Goal: Task Accomplishment & Management: Understand process/instructions

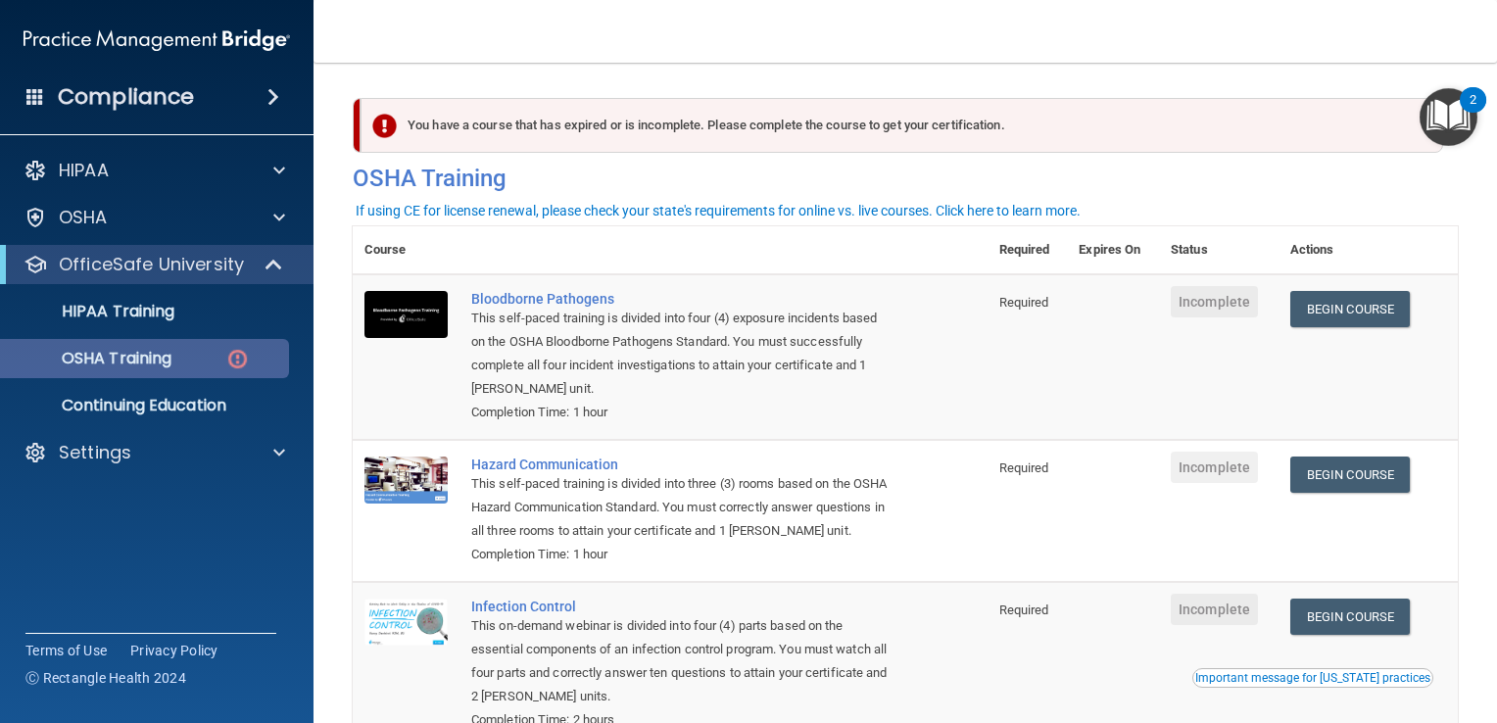
click at [210, 363] on div "OSHA Training" at bounding box center [147, 359] width 268 height 20
click at [1453, 115] on img "Open Resource Center, 2 new notifications" at bounding box center [1449, 117] width 58 height 58
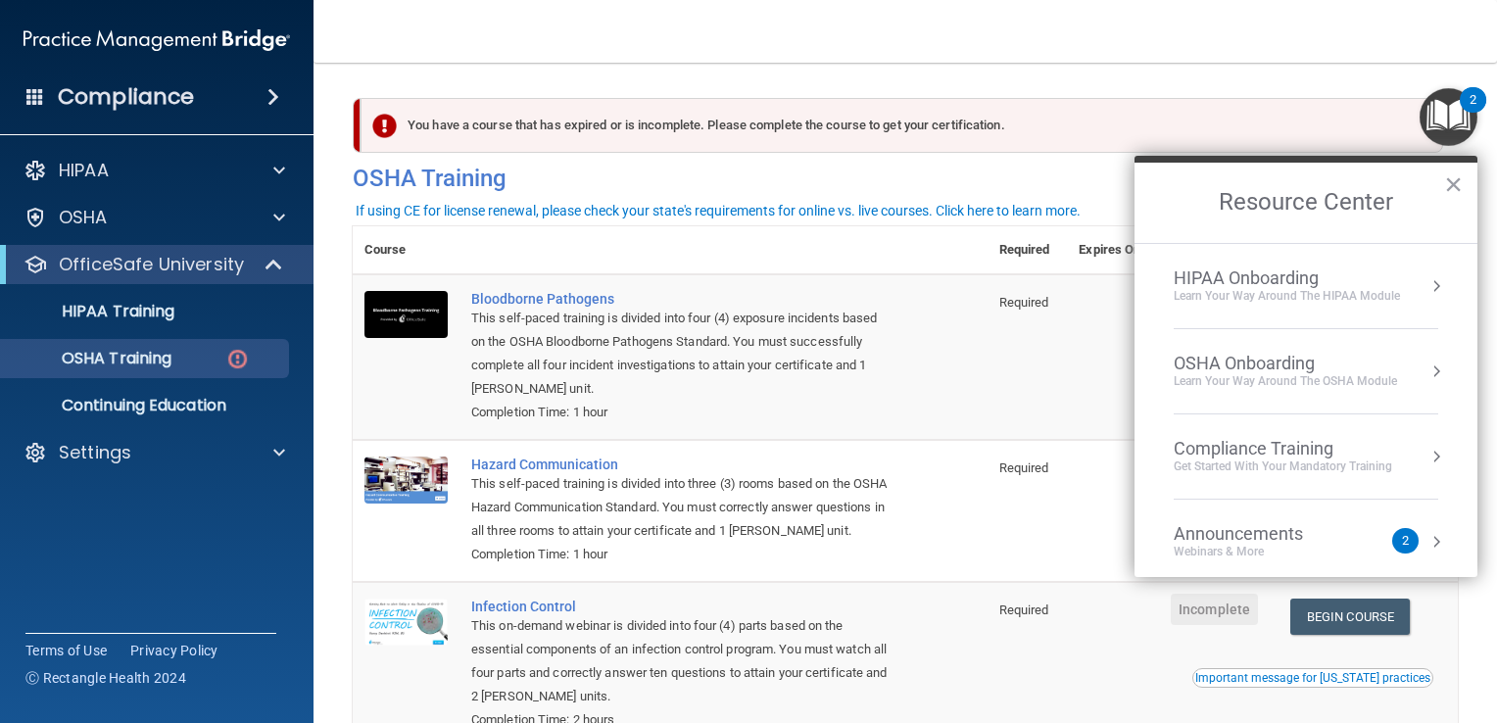
click at [1427, 451] on button "Resource Center" at bounding box center [1437, 457] width 20 height 20
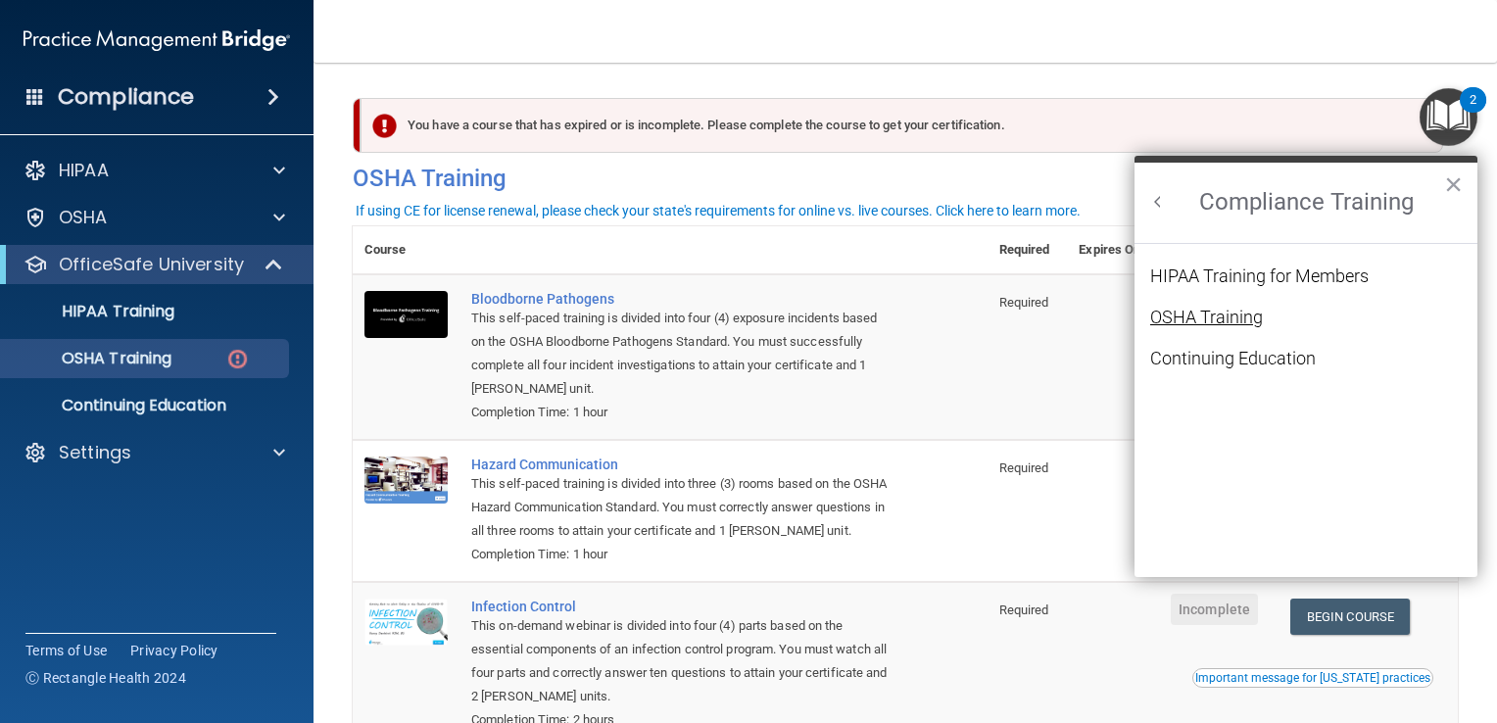
click at [1211, 314] on div "OSHA Training" at bounding box center [1206, 318] width 113 height 18
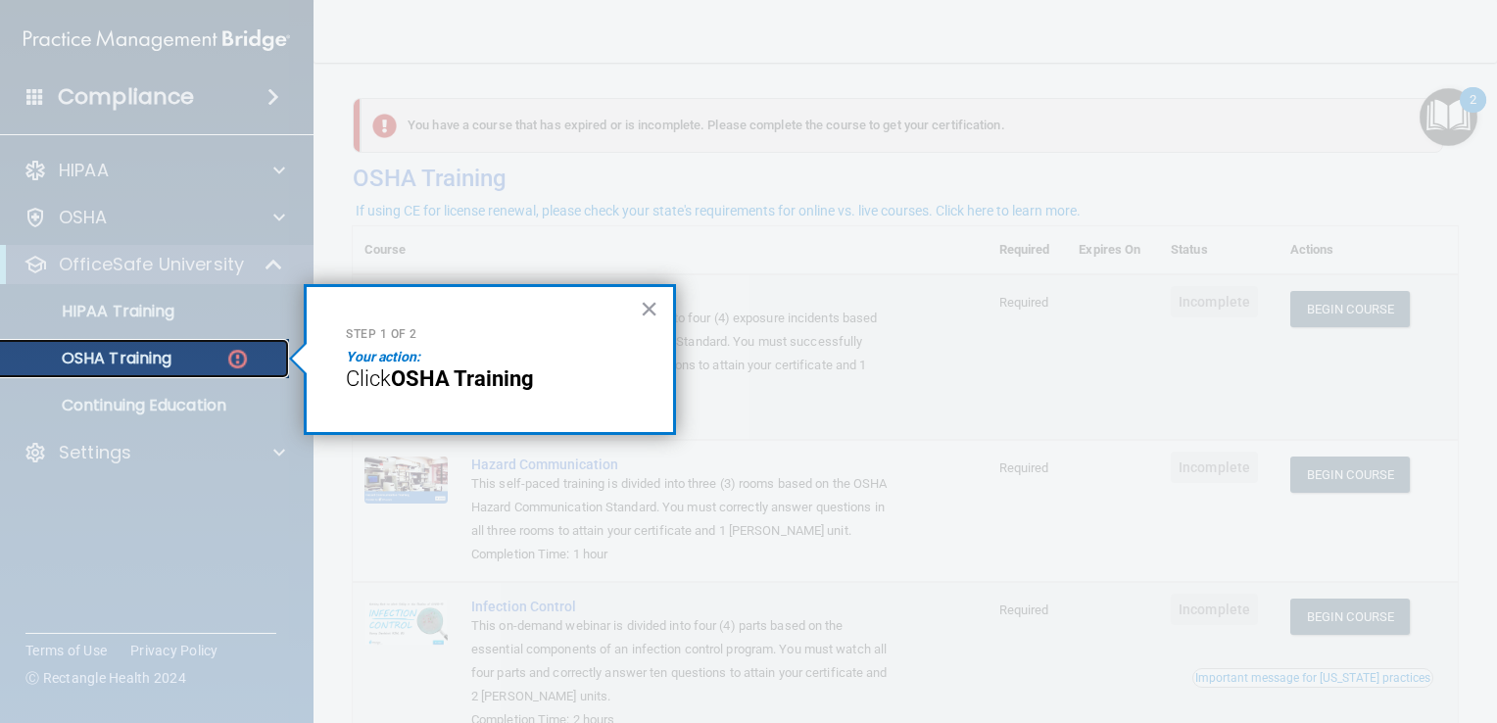
click at [149, 359] on p "OSHA Training" at bounding box center [92, 359] width 159 height 20
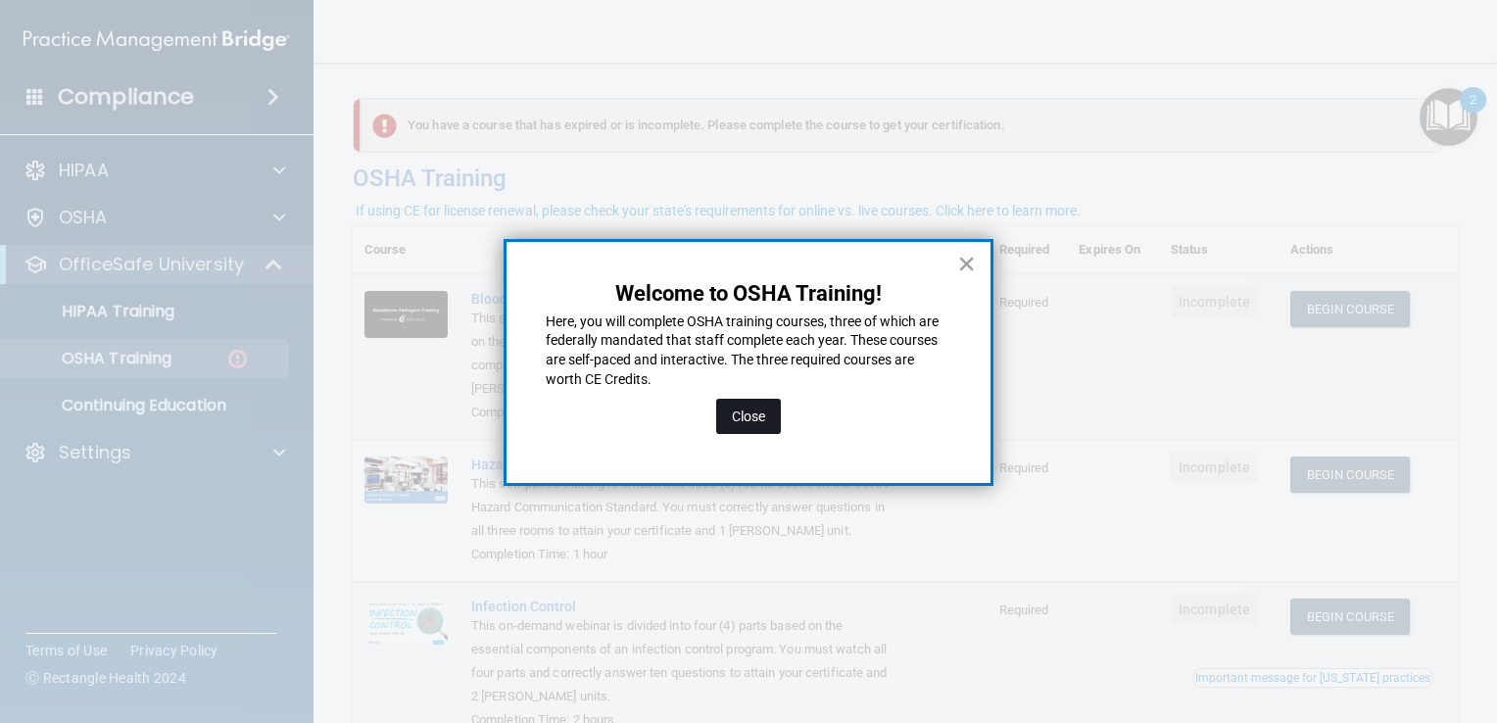
click at [739, 417] on button "Close" at bounding box center [748, 416] width 65 height 35
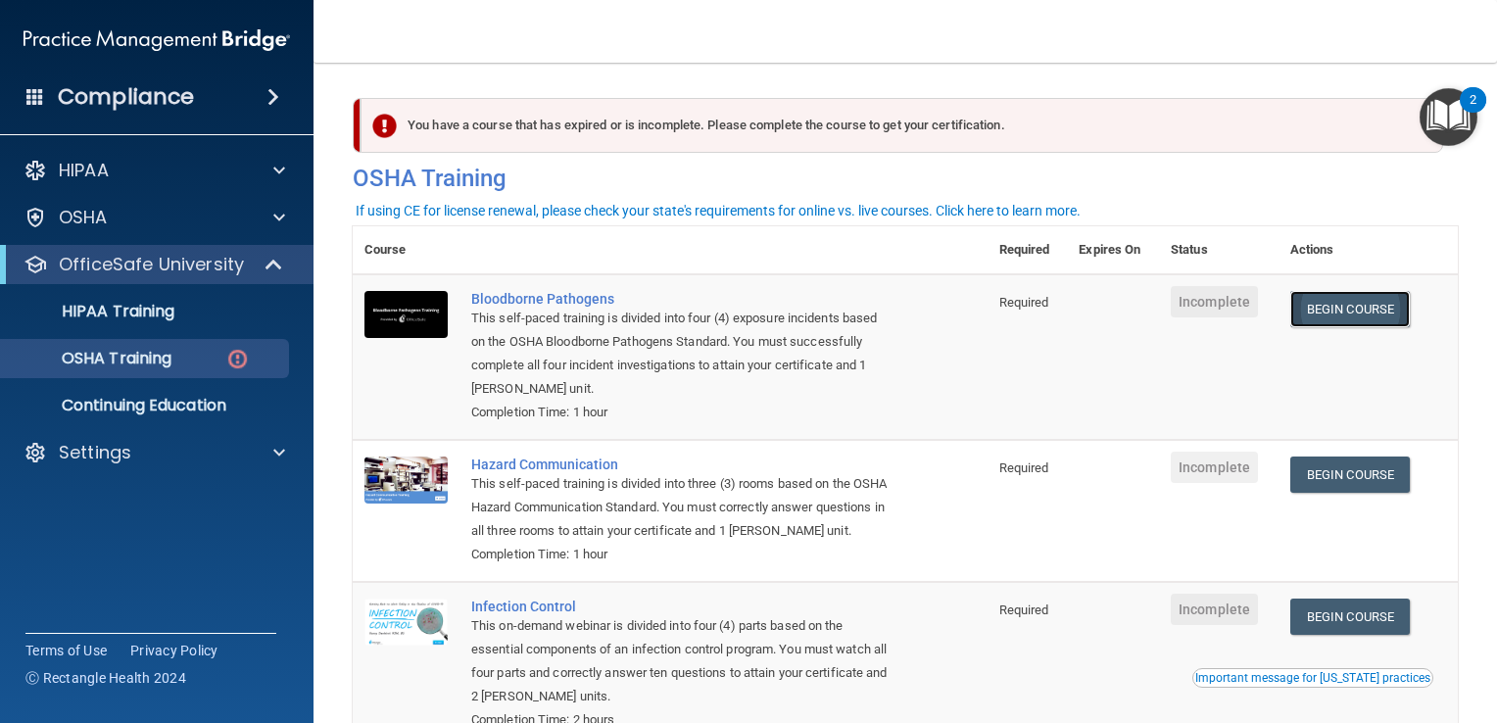
click at [1361, 311] on link "Begin Course" at bounding box center [1350, 309] width 120 height 36
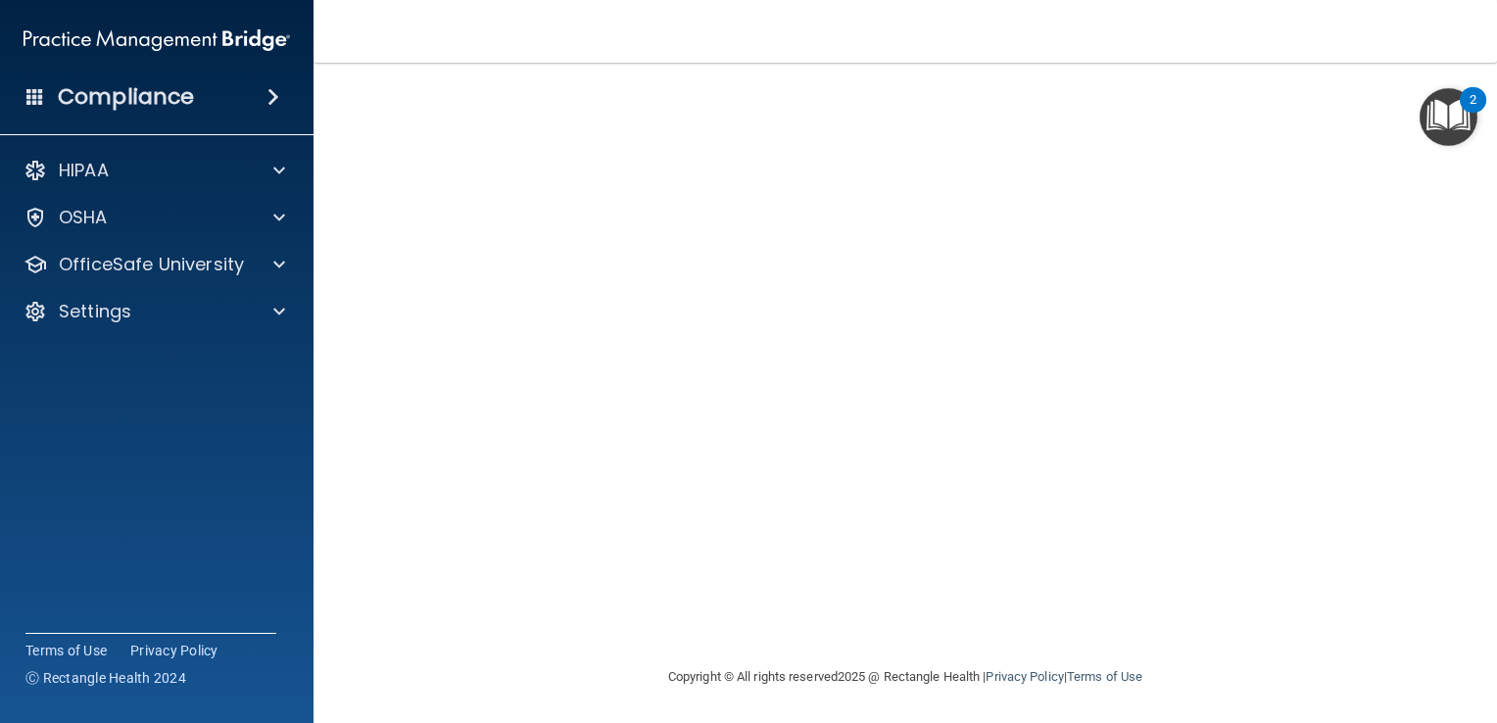
scroll to position [114, 0]
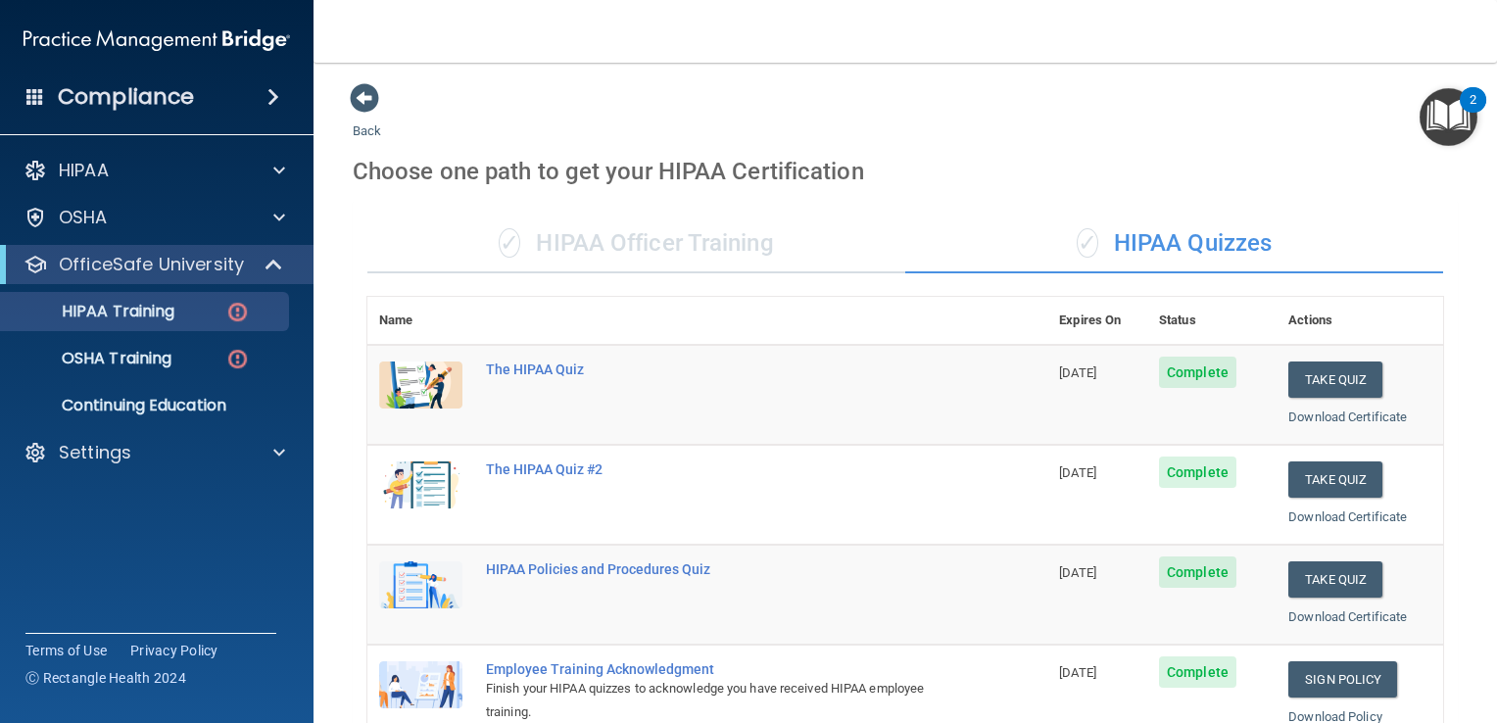
scroll to position [392, 0]
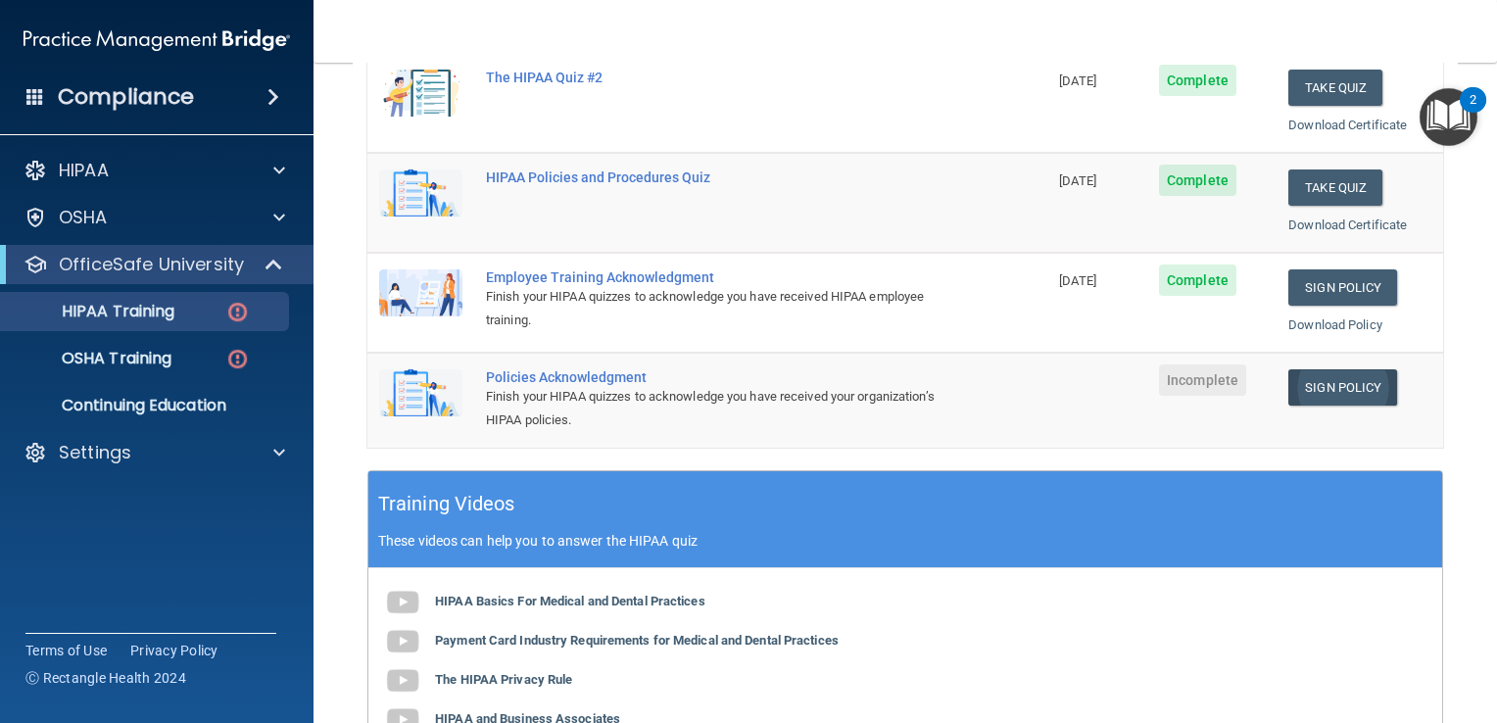
click at [1354, 386] on link "Sign Policy" at bounding box center [1343, 387] width 109 height 36
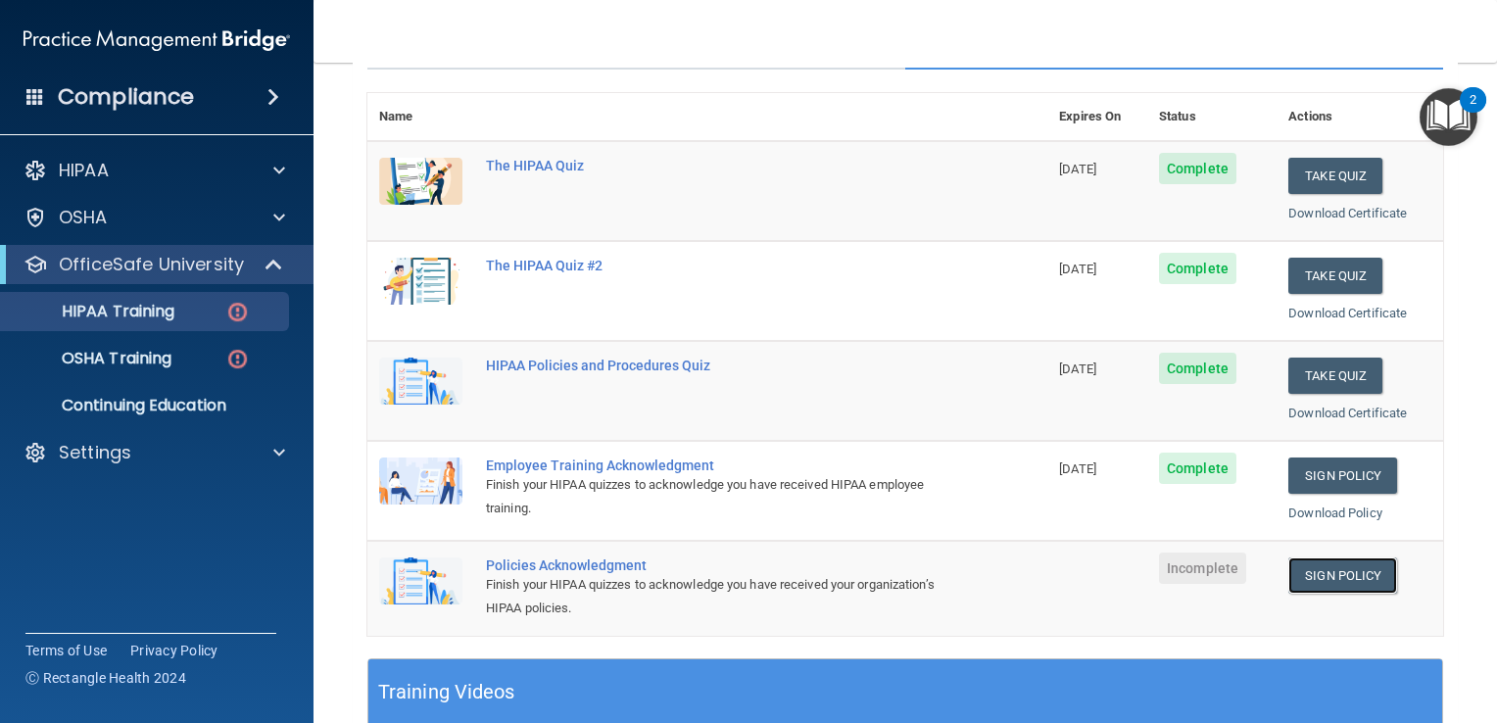
scroll to position [156, 0]
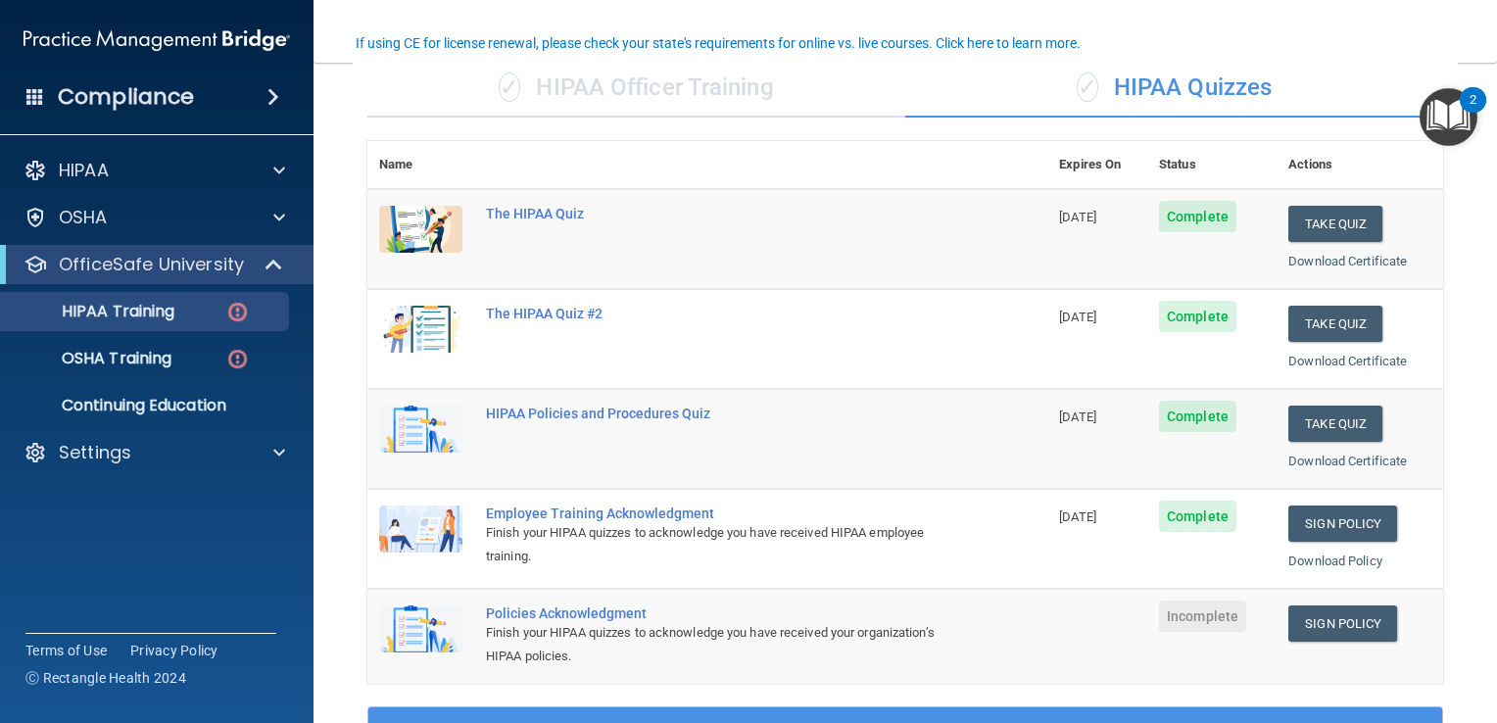
click at [1207, 620] on span "Incomplete" at bounding box center [1202, 616] width 87 height 31
click at [1333, 617] on link "Sign Policy" at bounding box center [1343, 624] width 109 height 36
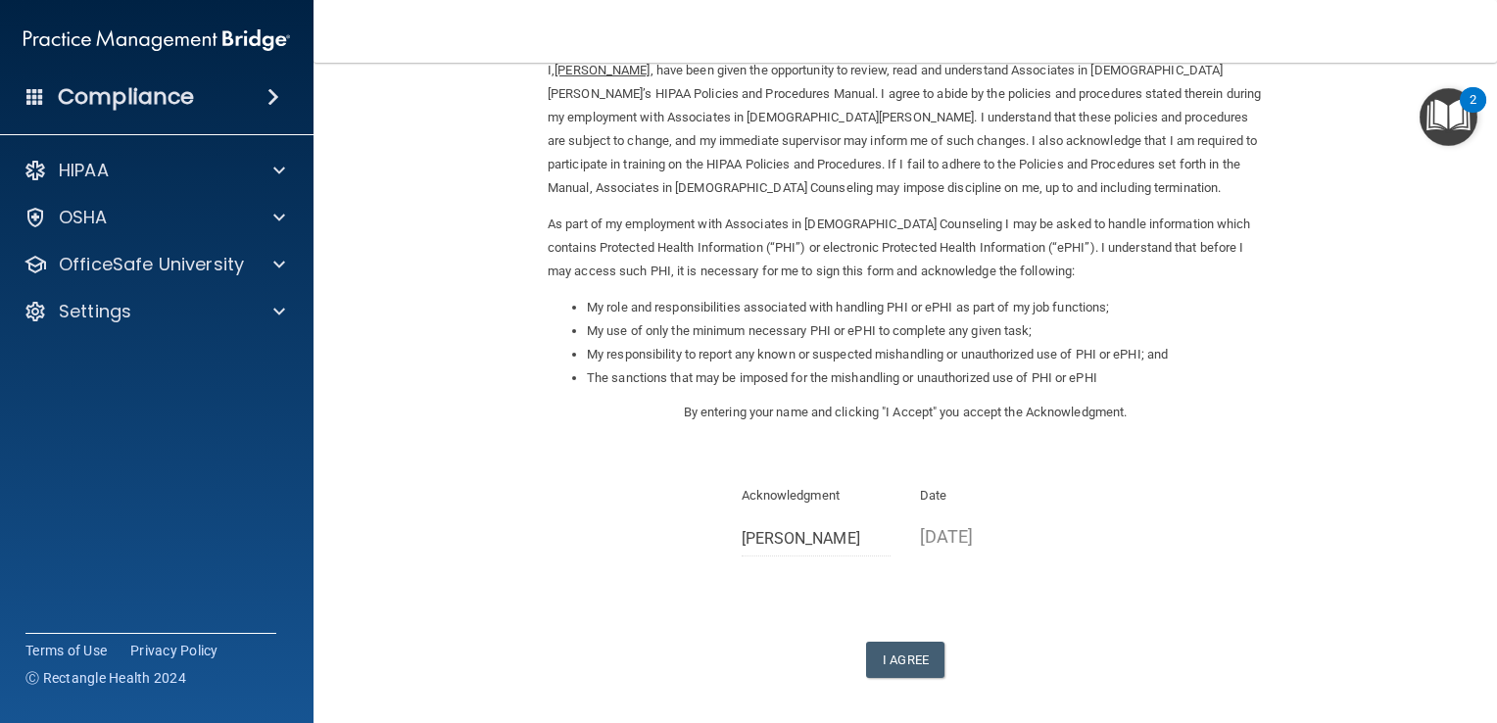
scroll to position [173, 0]
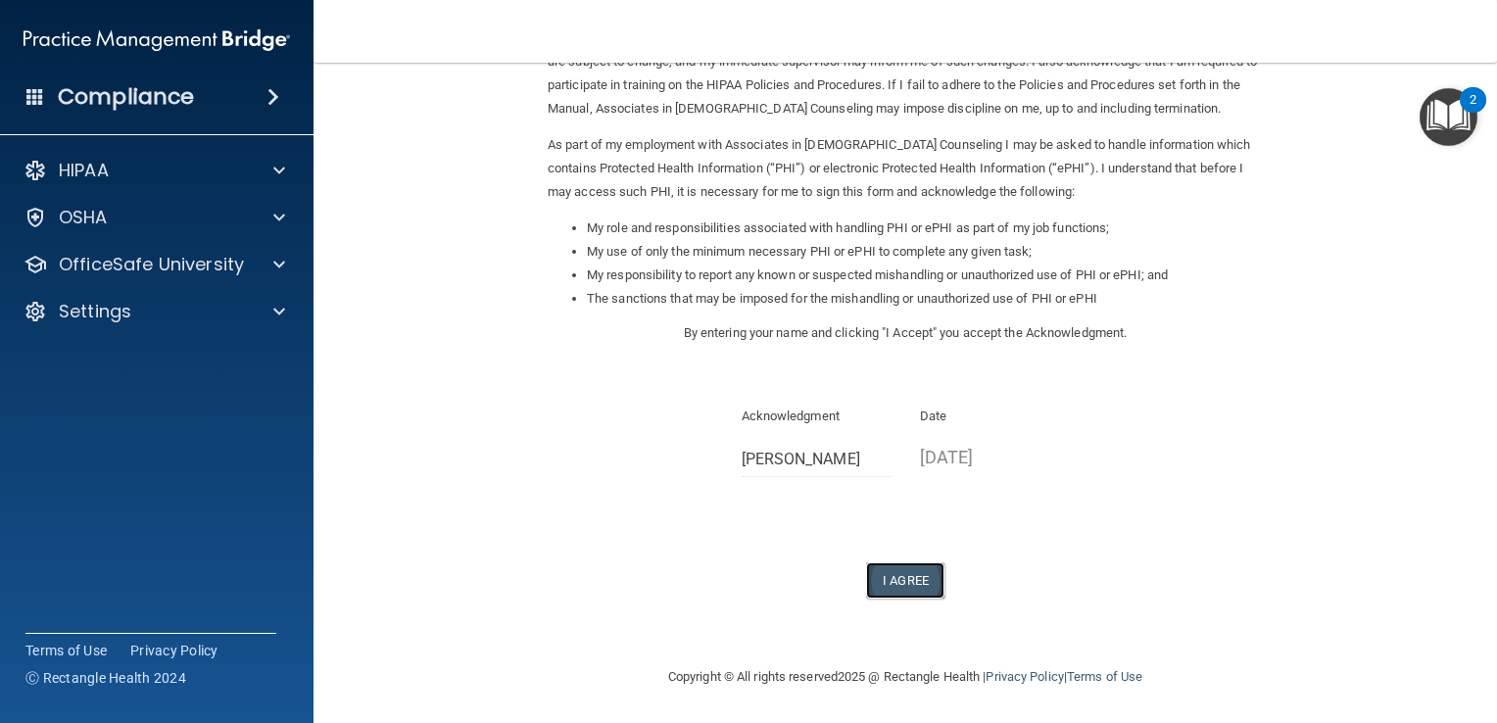
click at [912, 594] on button "I Agree" at bounding box center [905, 580] width 78 height 36
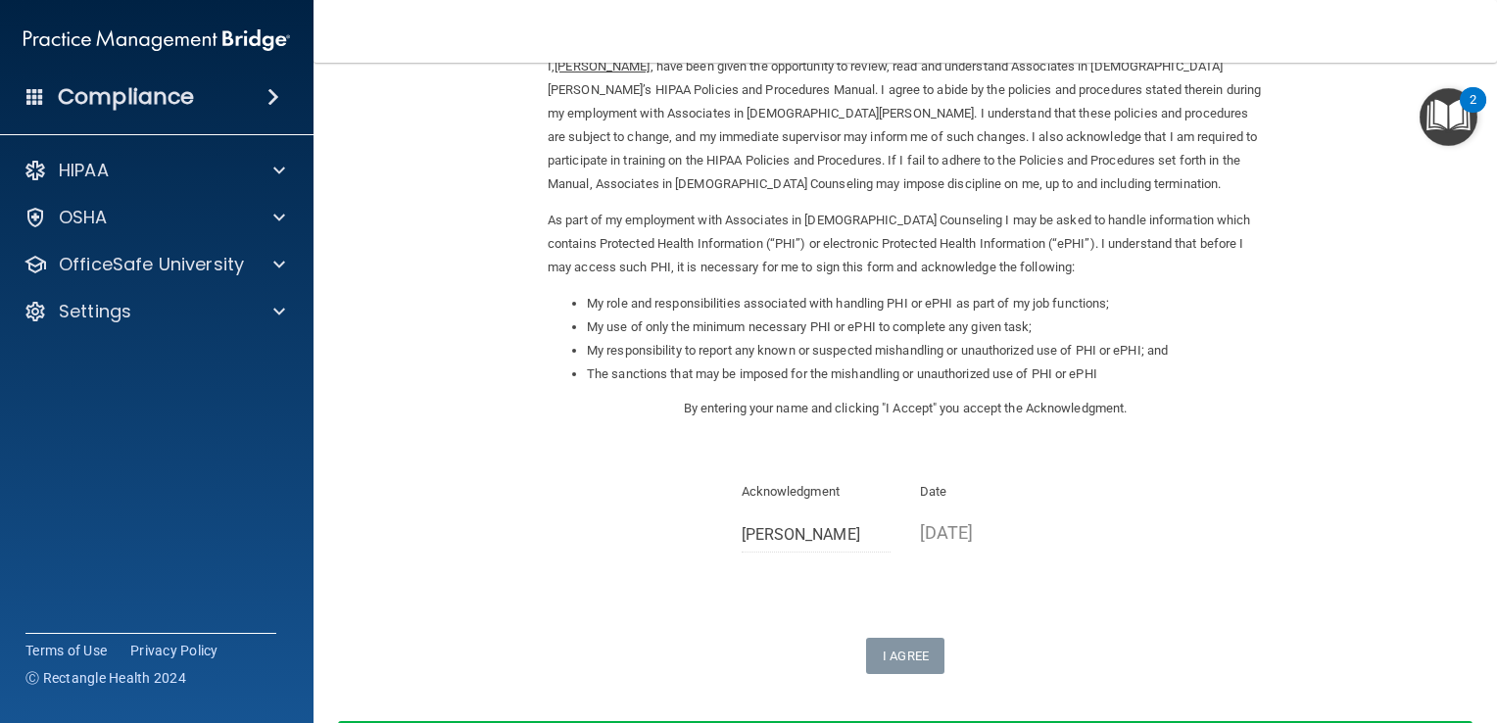
scroll to position [0, 0]
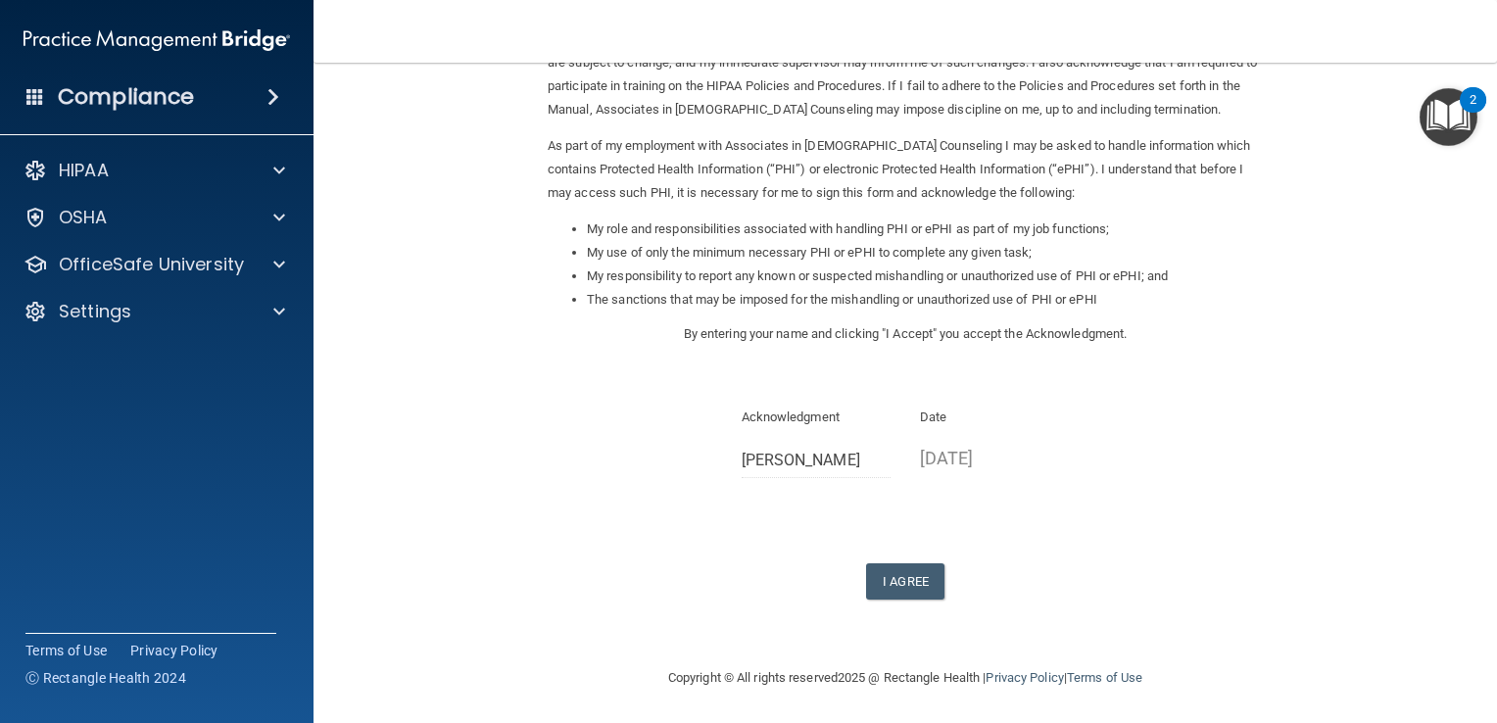
scroll to position [173, 0]
click at [901, 577] on button "I Agree" at bounding box center [905, 580] width 78 height 36
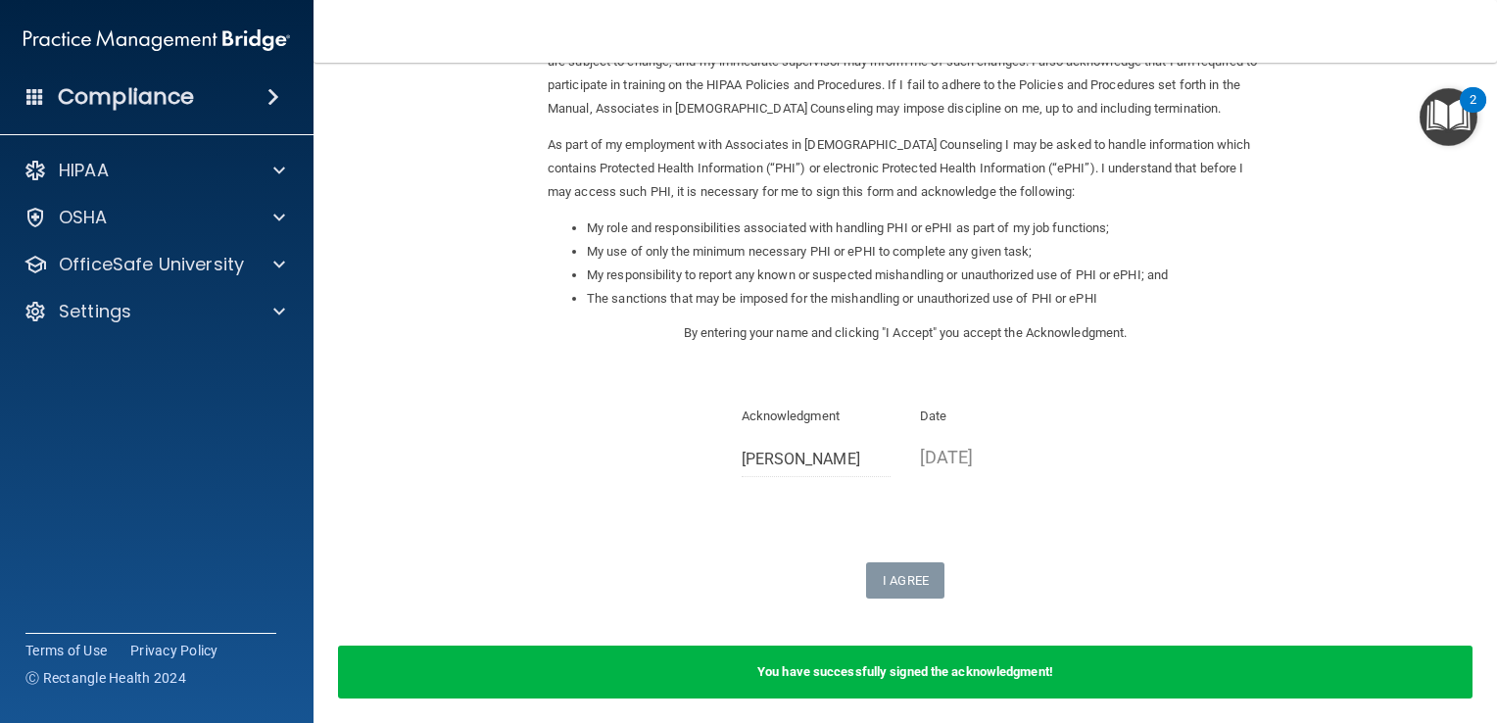
scroll to position [0, 0]
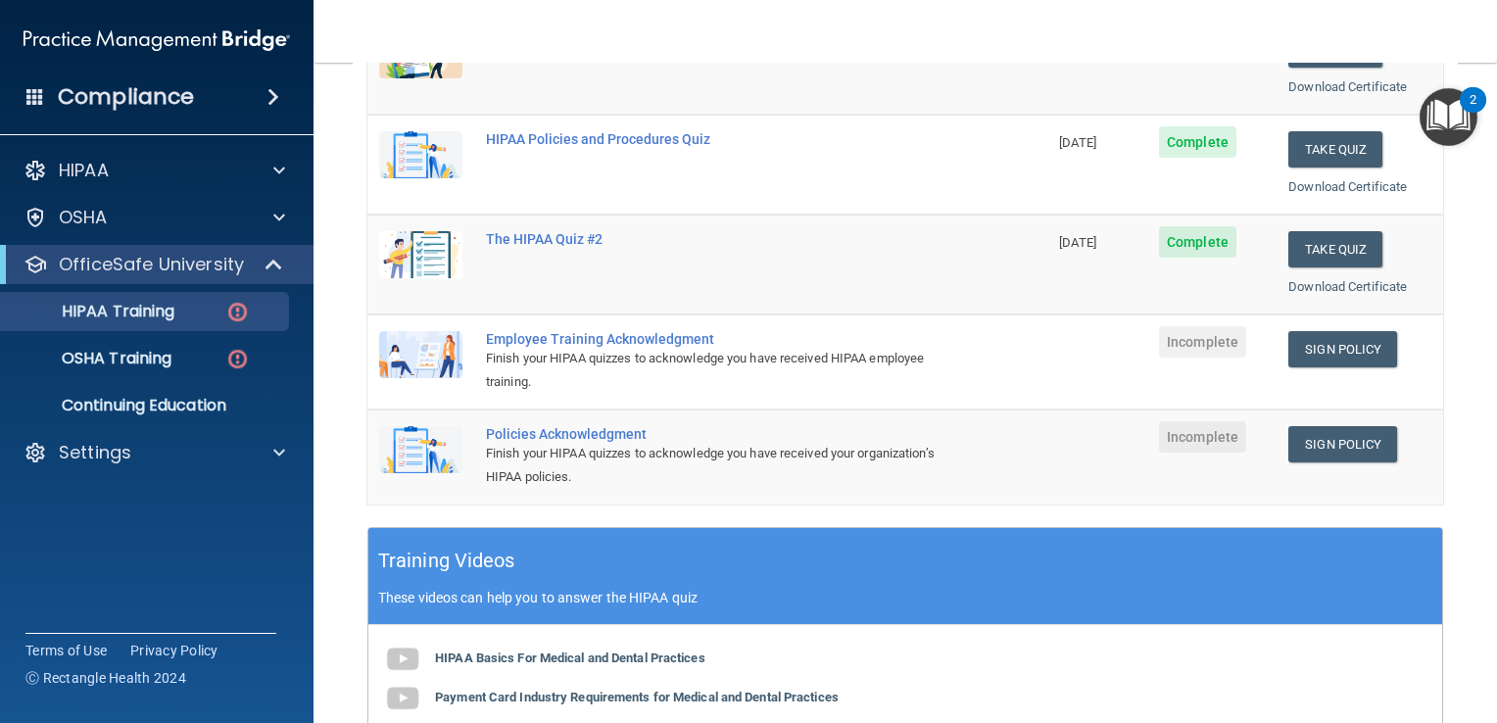
scroll to position [152, 0]
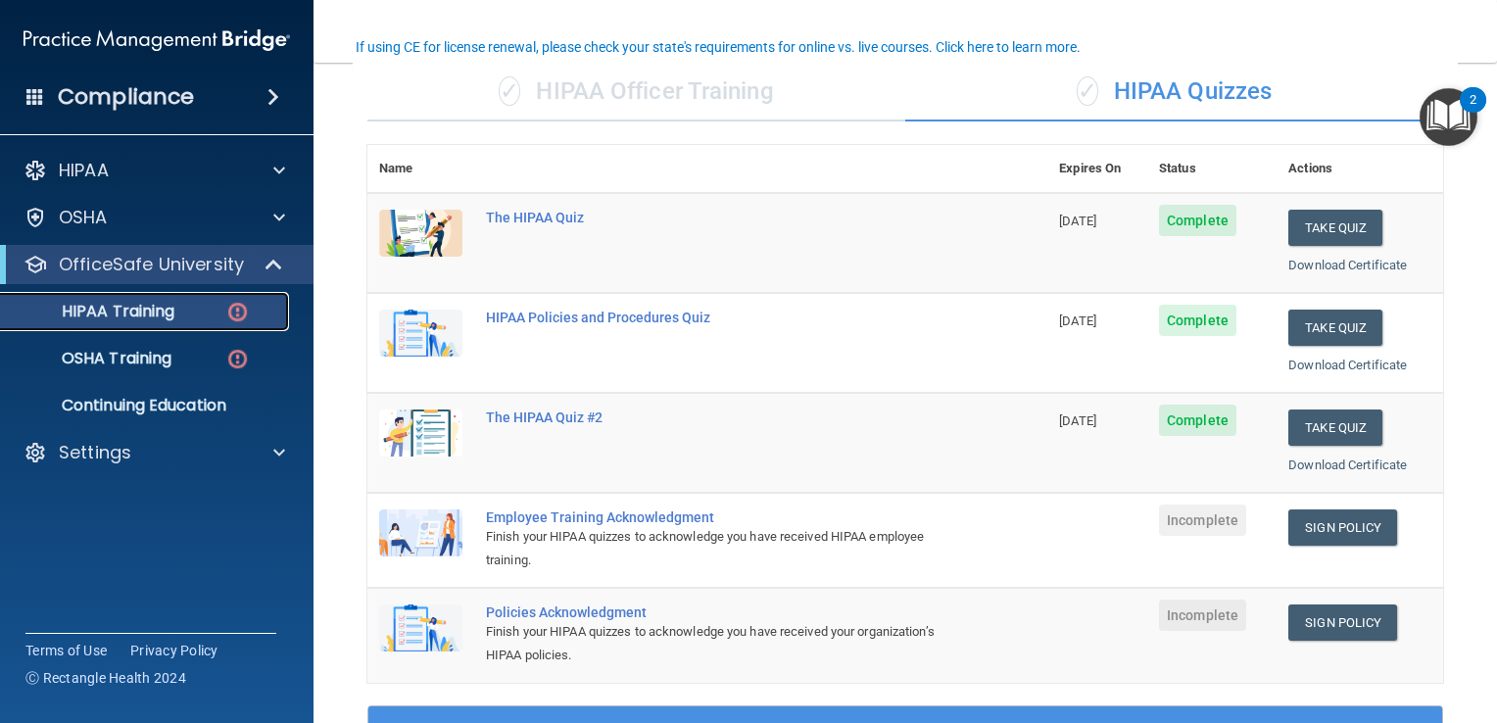
click at [245, 304] on img at bounding box center [237, 312] width 24 height 24
click at [188, 309] on div "HIPAA Training" at bounding box center [147, 312] width 268 height 20
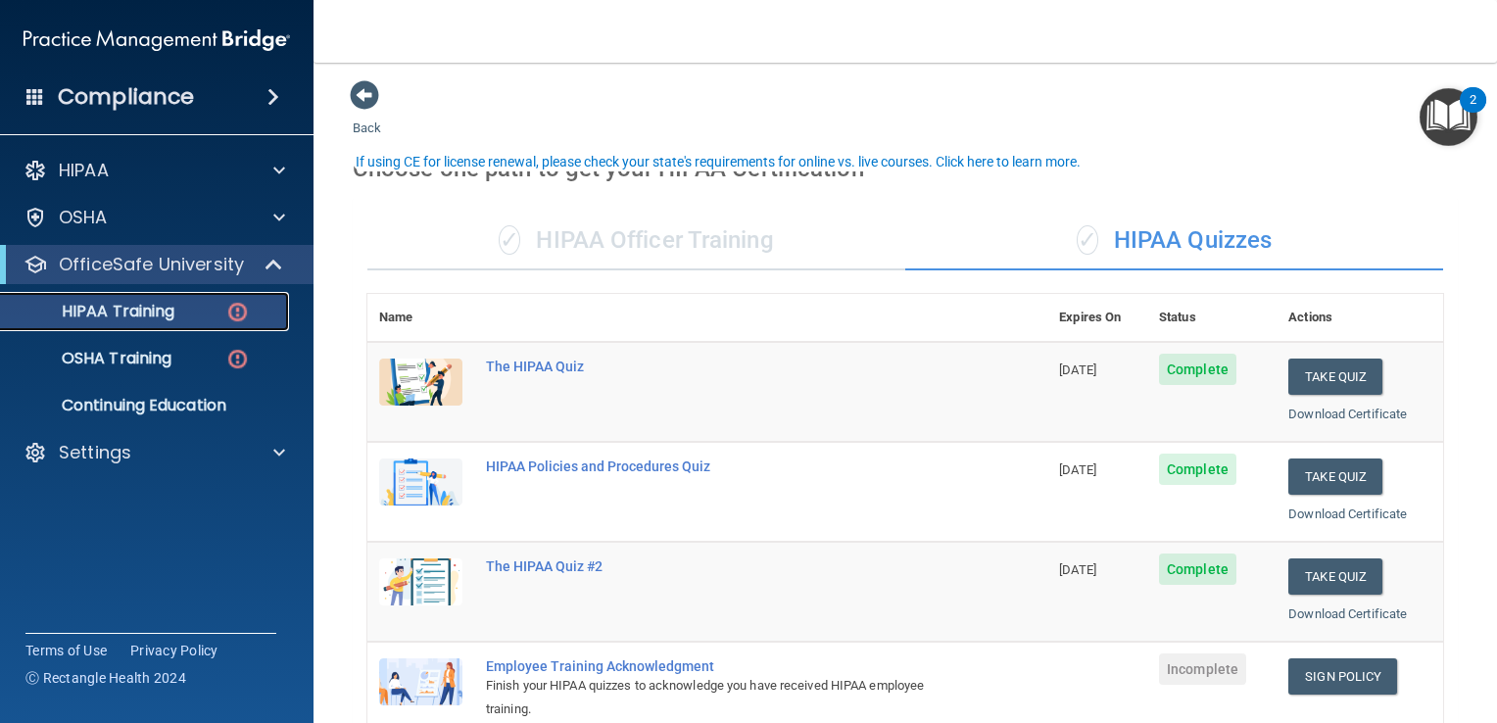
scroll to position [0, 0]
